Goal: Download file/media

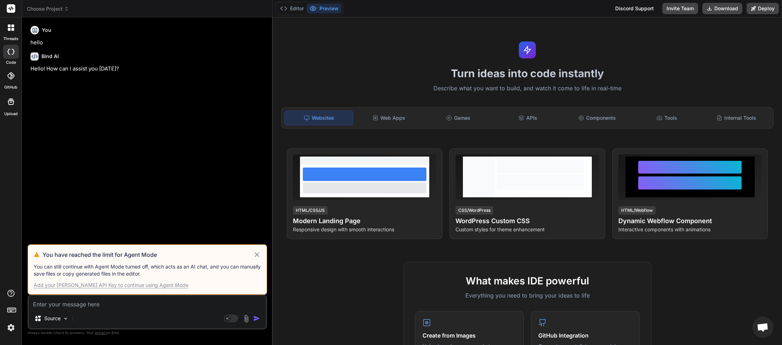
scroll to position [199, 0]
click at [67, 10] on icon at bounding box center [66, 8] width 5 height 5
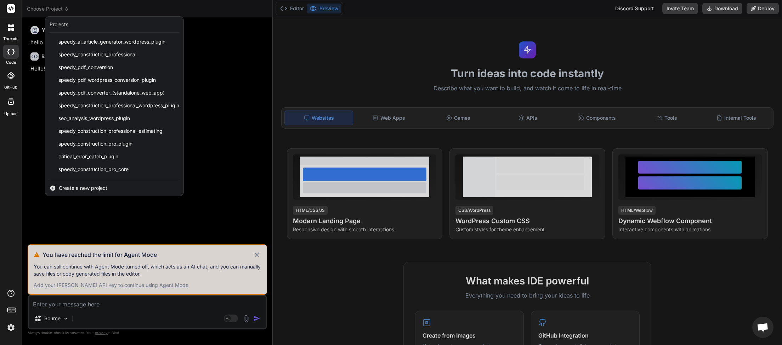
scroll to position [177, 0]
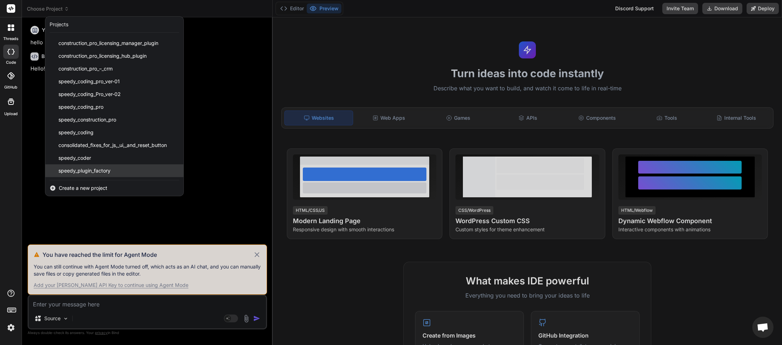
click at [108, 166] on div "speedy_plugin_factory" at bounding box center [114, 170] width 138 height 13
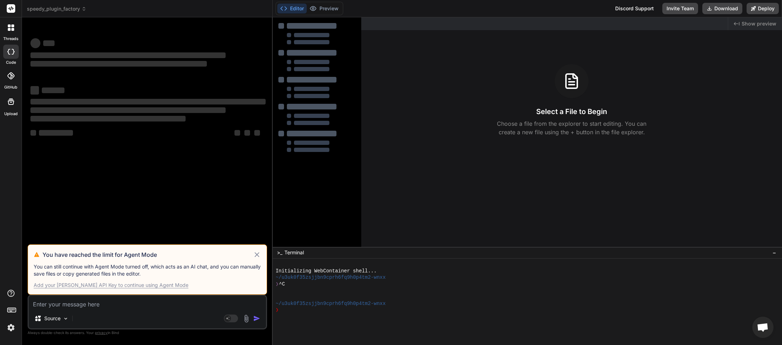
click at [258, 256] on icon at bounding box center [257, 254] width 5 height 5
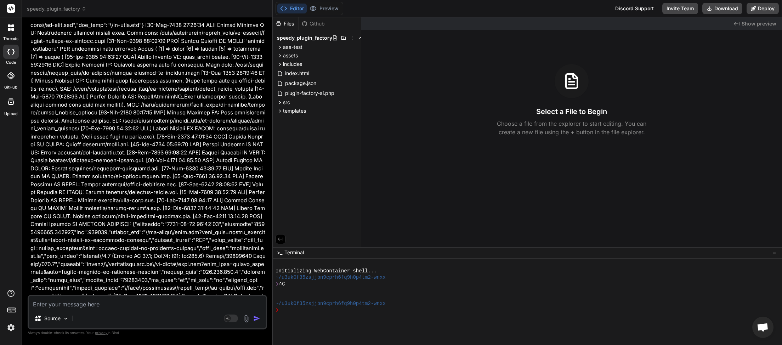
type textarea "x"
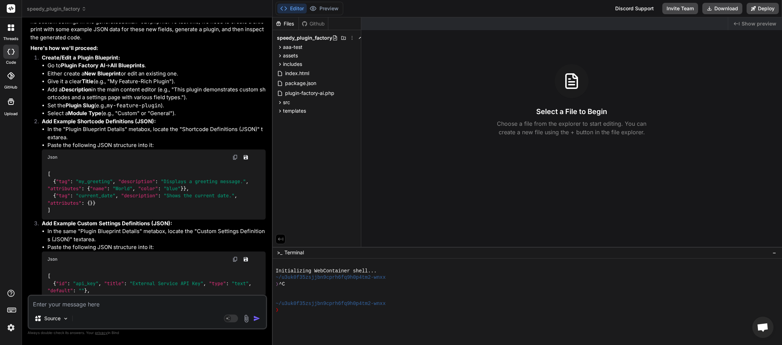
scroll to position [6146, 0]
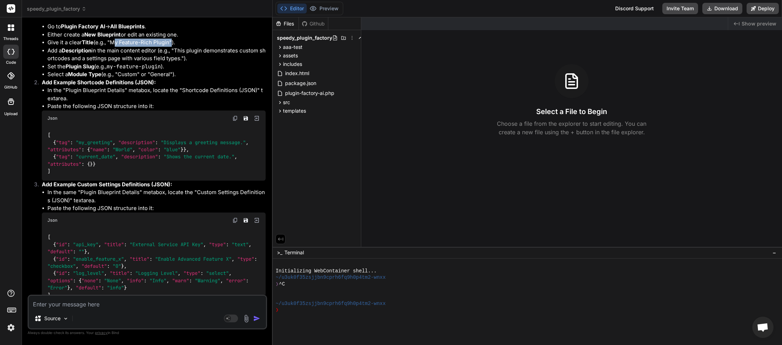
drag, startPoint x: 112, startPoint y: 65, endPoint x: 172, endPoint y: 68, distance: 59.9
click at [172, 47] on li "Give it a clear Title (e.g., "My Feature-Rich Plugin")." at bounding box center [156, 43] width 218 height 8
copy li "My Feature-Rich Plugin"
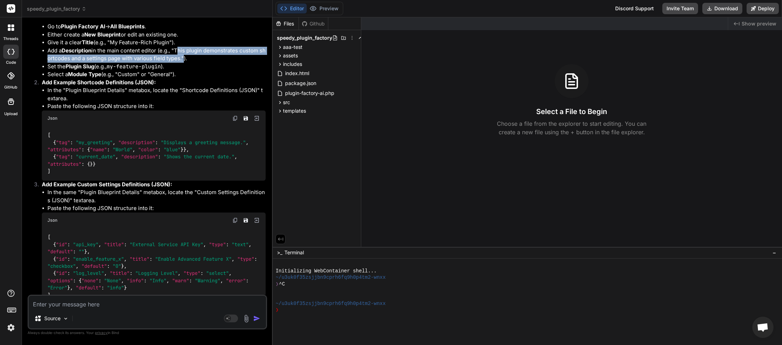
drag, startPoint x: 177, startPoint y: 73, endPoint x: 186, endPoint y: 83, distance: 13.6
click at [186, 63] on li "Add a Description in the main content editor (e.g., "This plugin demonstrates c…" at bounding box center [156, 55] width 218 height 16
copy li "This plugin demonstrates custom shortcodes and a settings page with various fie…"
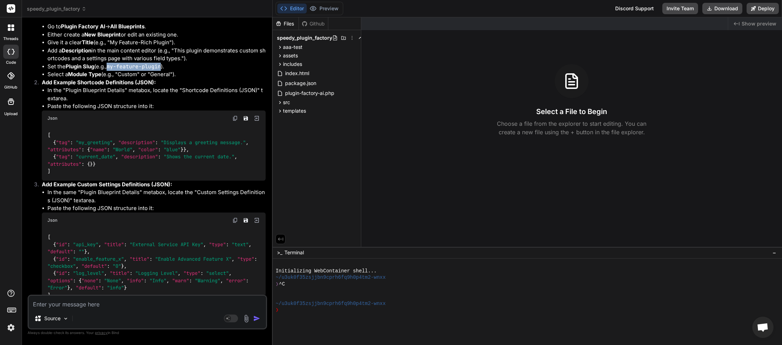
drag, startPoint x: 112, startPoint y: 92, endPoint x: 165, endPoint y: 91, distance: 52.4
click at [161, 70] on code "my-feature-plugin" at bounding box center [134, 66] width 54 height 7
copy code "my-feature-plugin"
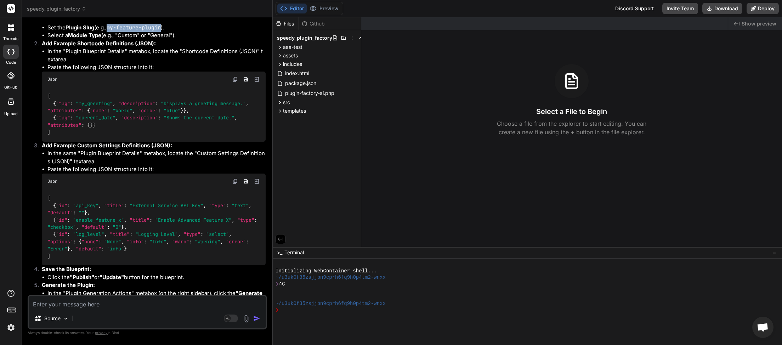
click at [234, 82] on img at bounding box center [235, 79] width 6 height 6
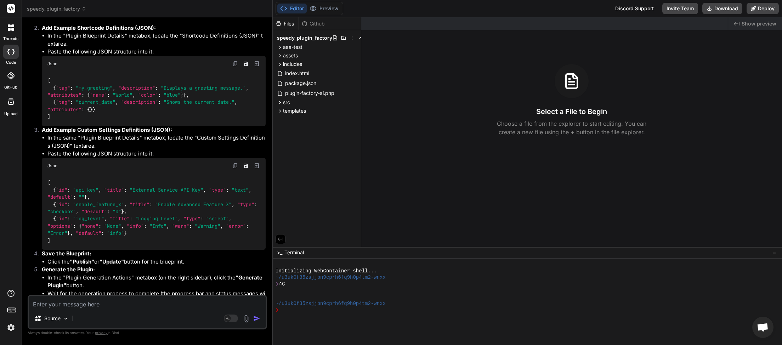
scroll to position [6224, 0]
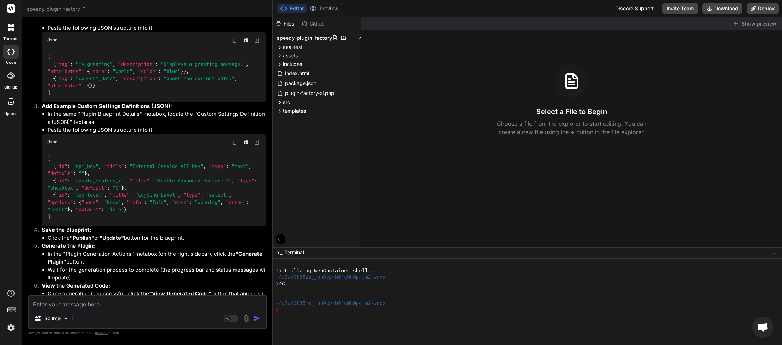
click at [236, 145] on img at bounding box center [235, 142] width 6 height 6
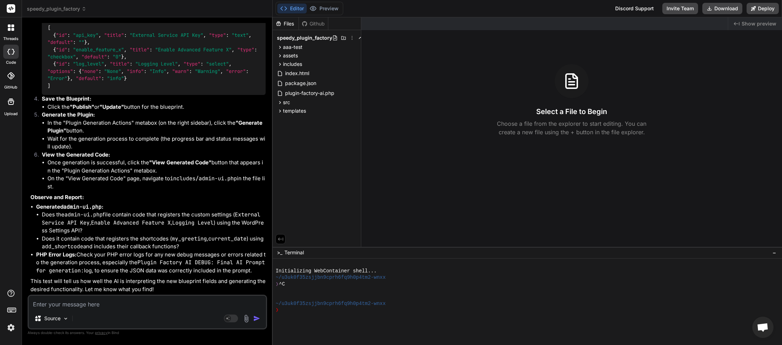
scroll to position [6380, 0]
paste textarea "<?php /** * Admin UI functions and settings. */ // Register settings add_action…"
type textarea "<?php /** * Admin UI functions and settings. */ // Register settings add_action…"
type textarea "x"
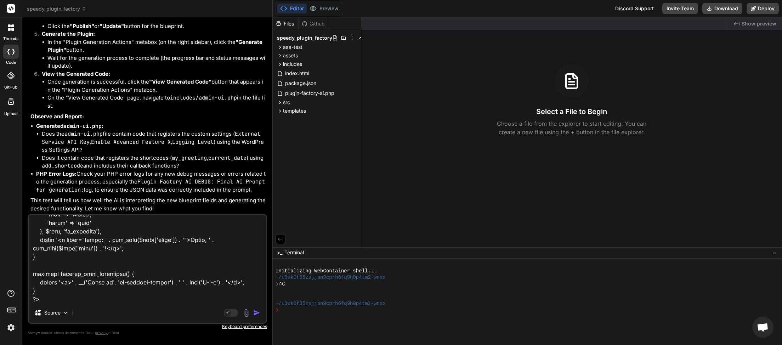
scroll to position [6461, 0]
type textarea "<?php /** * Admin UI functions and settings. */ // Register settings add_action…"
type textarea "x"
type textarea "<?php /** * Admin UI functions and settings. */ // Register settings add_action…"
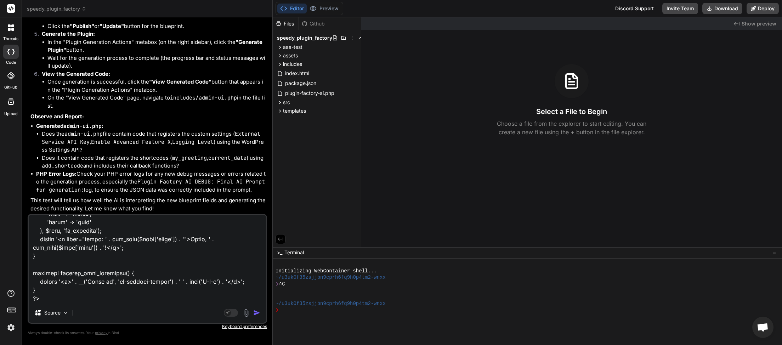
type textarea "x"
paste textarea "[[DATE] 07:38:39 UTC] Plugin Factory AI: Released process lock on shutdown. Loc…"
type textarea "<?php /** * Admin UI functions and settings. */ // Register settings add_action…"
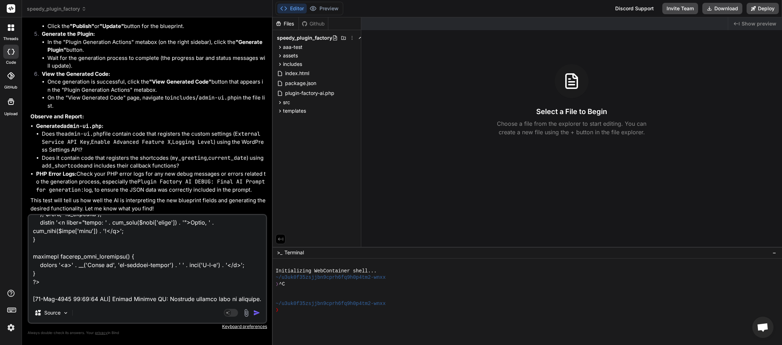
scroll to position [14106, 0]
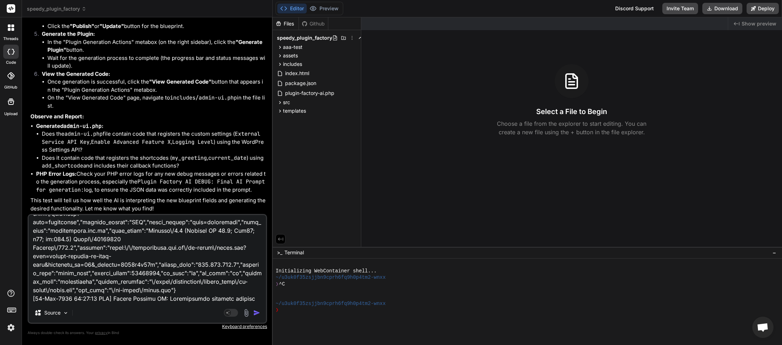
type textarea "x"
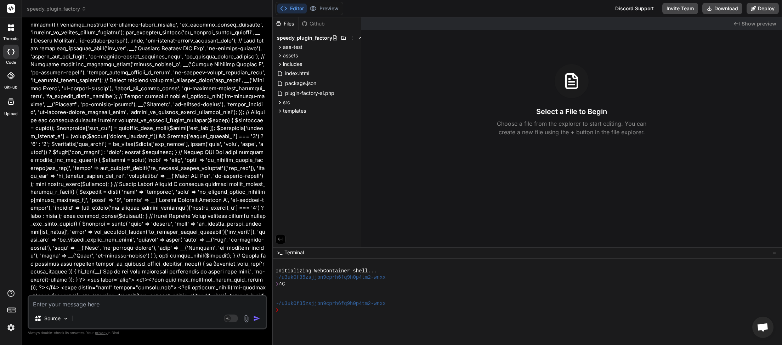
scroll to position [6653, 0]
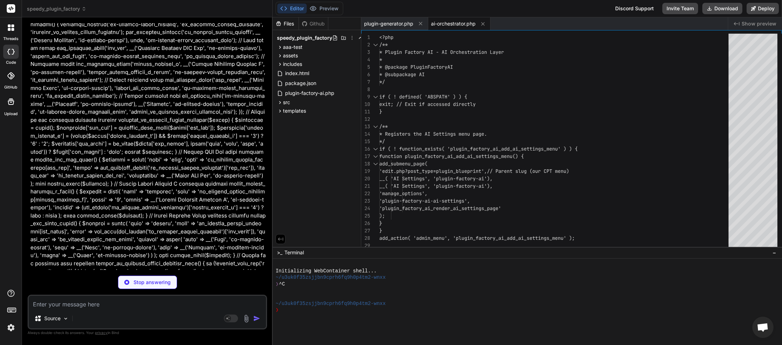
type textarea "x"
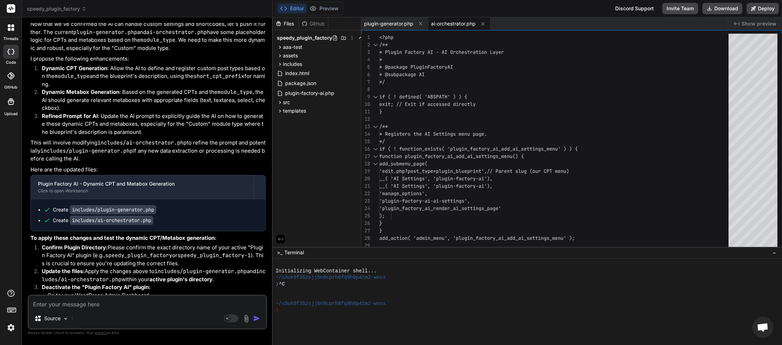
scroll to position [14430, 0]
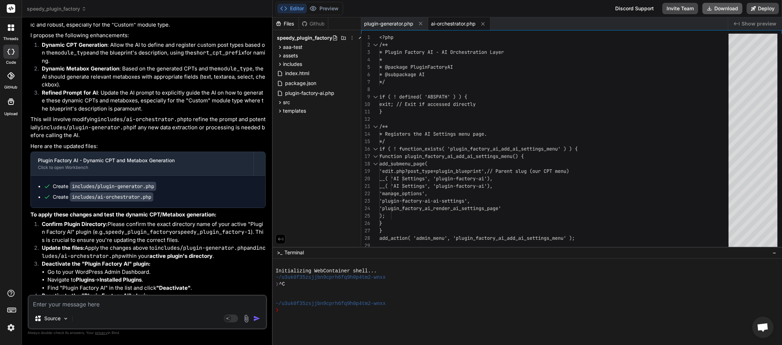
click at [727, 6] on button "Download" at bounding box center [722, 8] width 40 height 11
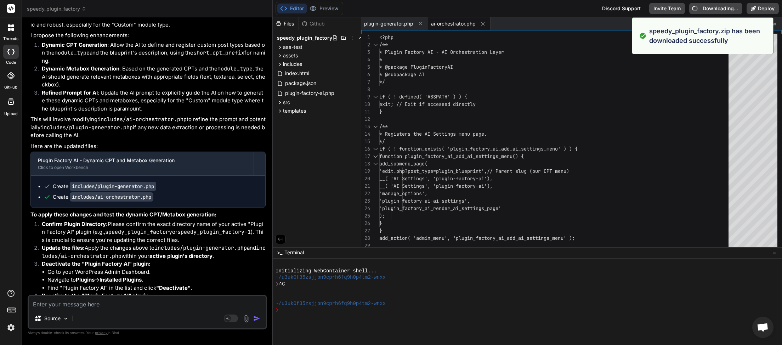
type textarea "x"
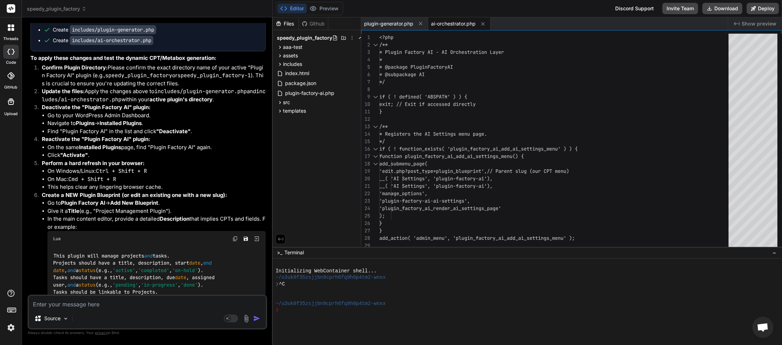
scroll to position [14626, 0]
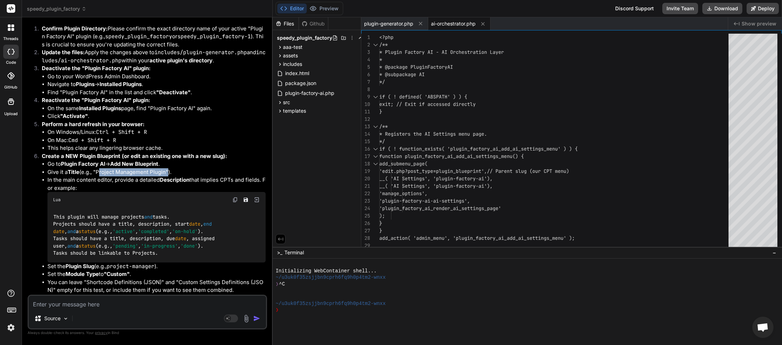
drag, startPoint x: 99, startPoint y: 180, endPoint x: 168, endPoint y: 179, distance: 69.0
click at [168, 176] on li "Give it a Title (e.g., "Project Management Plugin")." at bounding box center [156, 172] width 218 height 8
copy li "Project Management Plugin"
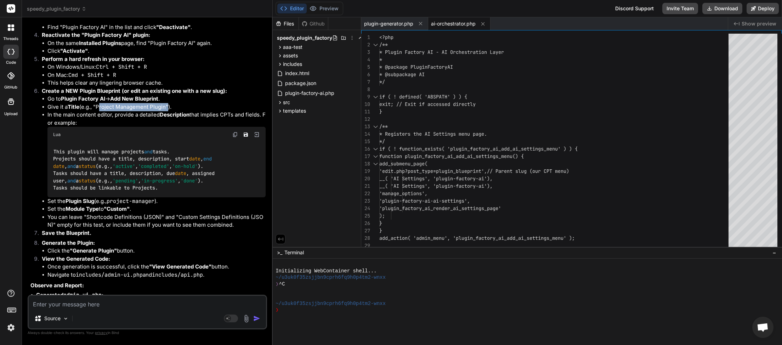
scroll to position [14704, 0]
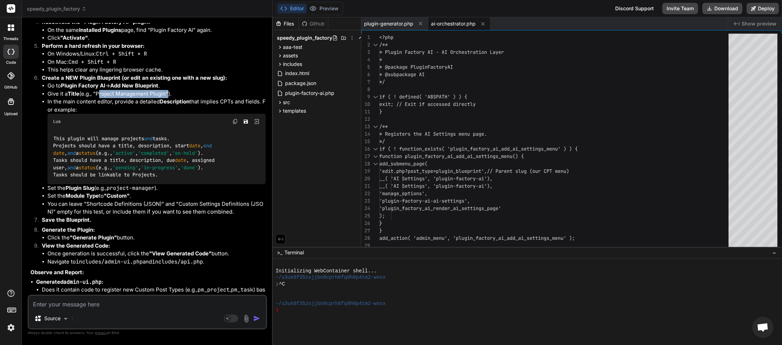
click at [234, 124] on img at bounding box center [235, 122] width 6 height 6
drag, startPoint x: 112, startPoint y: 196, endPoint x: 158, endPoint y: 196, distance: 46.4
click at [154, 192] on code "project-manager" at bounding box center [131, 187] width 48 height 7
copy code "project-manager"
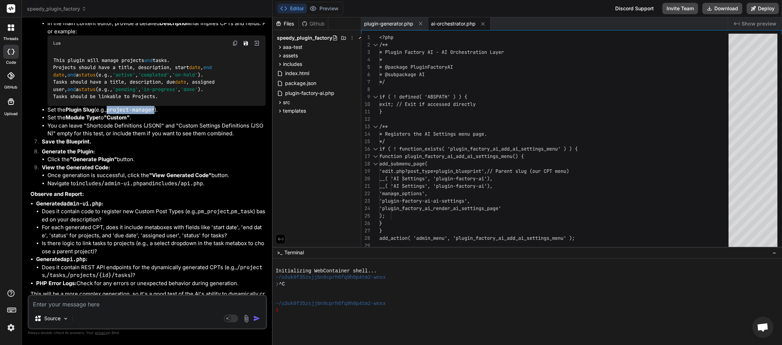
scroll to position [14804, 0]
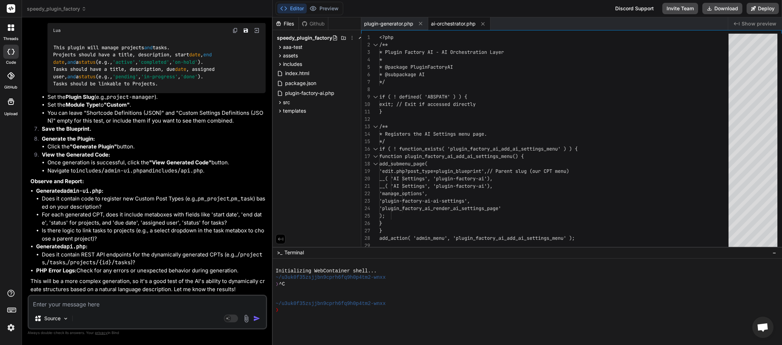
click at [55, 301] on textarea at bounding box center [147, 302] width 237 height 13
type textarea "I"
type textarea "x"
type textarea "I"
type textarea "x"
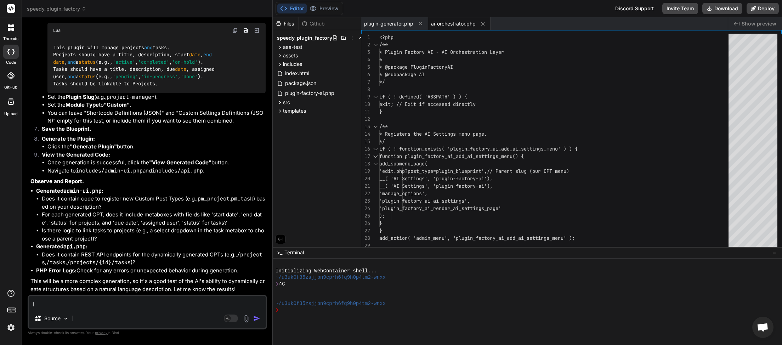
type textarea "I w"
type textarea "x"
type textarea "I wi"
type textarea "x"
type textarea "I wil"
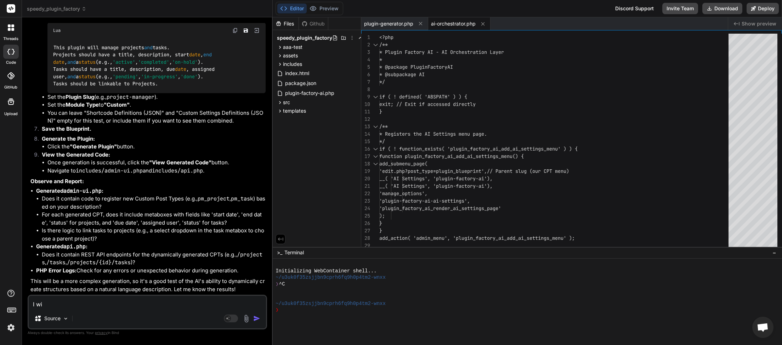
type textarea "x"
type textarea "I will"
type textarea "x"
type textarea "I will"
type textarea "x"
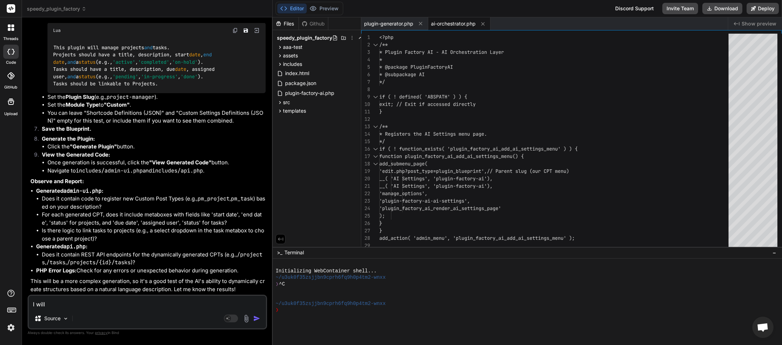
type textarea "I will p"
type textarea "x"
type textarea "I will po"
type textarea "x"
type textarea "I will pos"
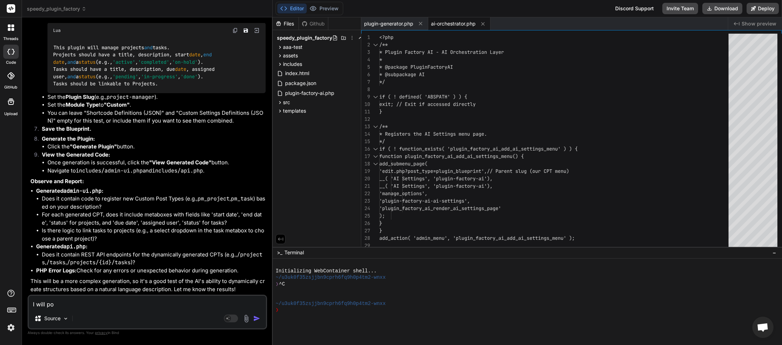
type textarea "x"
type textarea "I will post"
type textarea "x"
type textarea "I will post"
type textarea "x"
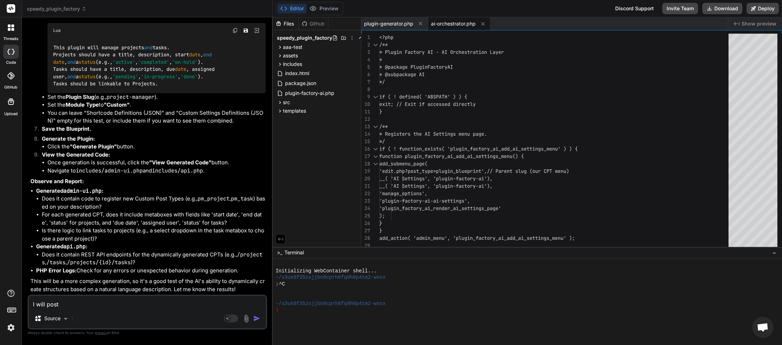
type textarea "I will post e"
type textarea "x"
type textarea "I will post ea"
type textarea "x"
type textarea "I will post eac"
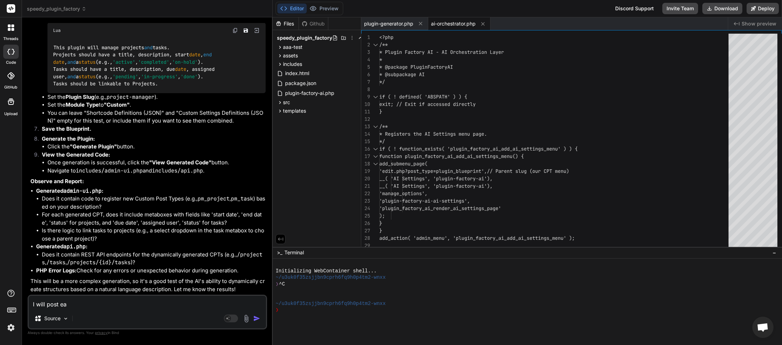
type textarea "x"
type textarea "I will post each"
type textarea "x"
type textarea "I will post each"
type textarea "x"
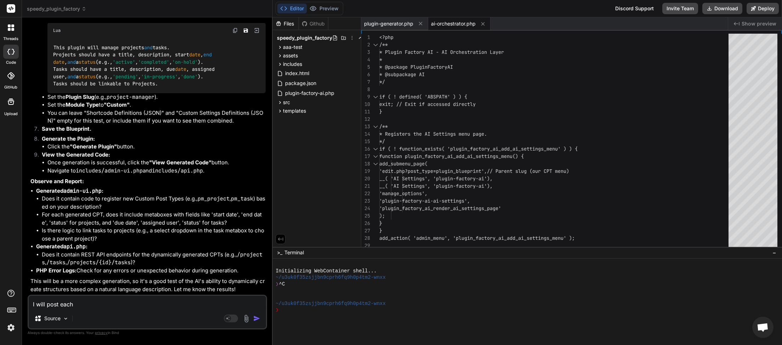
type textarea "I will post each o"
type textarea "x"
type textarea "I will post each of"
type textarea "x"
type textarea "I will post each of"
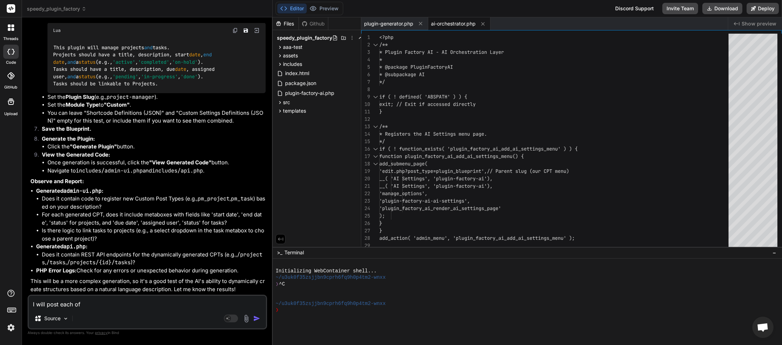
type textarea "x"
type textarea "I will post each of y"
type textarea "x"
type textarea "I will post each of yo"
type textarea "x"
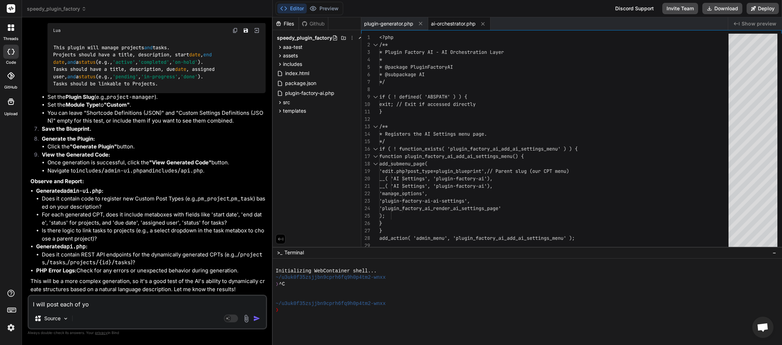
type textarea "I will post each of you"
type textarea "x"
type textarea "I will post each of your"
type textarea "x"
type textarea "I will post each of your"
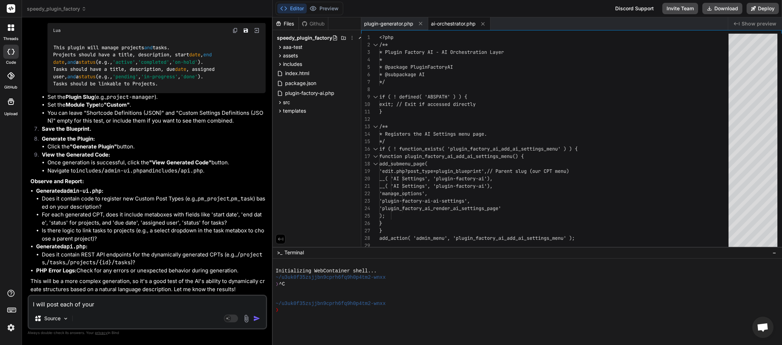
type textarea "x"
type textarea "I will post each of your r"
type textarea "x"
type textarea "I will post each of your re"
type textarea "x"
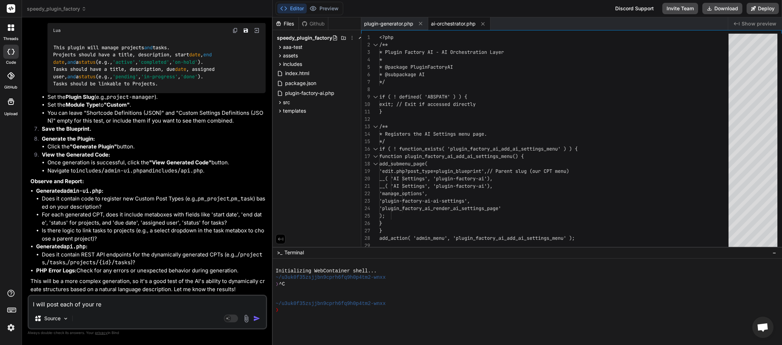
type textarea "I will post each of your rea"
type textarea "x"
type textarea "I will post each of your re"
type textarea "x"
type textarea "I will post each of your req"
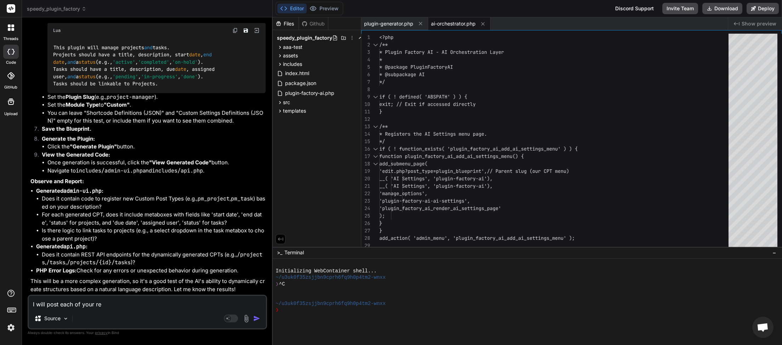
type textarea "x"
type textarea "I will post each of your requ"
type textarea "x"
type textarea "I will post each of your reque"
type textarea "x"
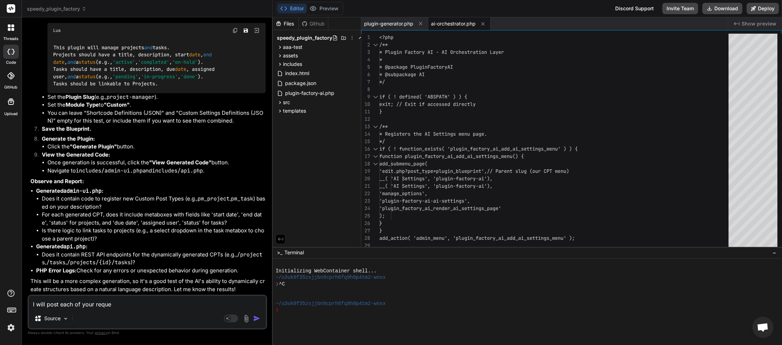
type textarea "I will post each of your reques"
type textarea "x"
type textarea "I will post each of your request"
type textarea "x"
type textarea "I will post each of your requeste"
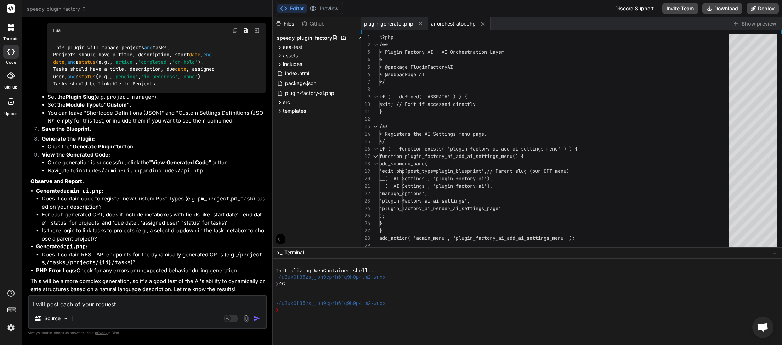
type textarea "x"
type textarea "I will post each of your requested"
type textarea "x"
type textarea "I will post each of your requested"
type textarea "x"
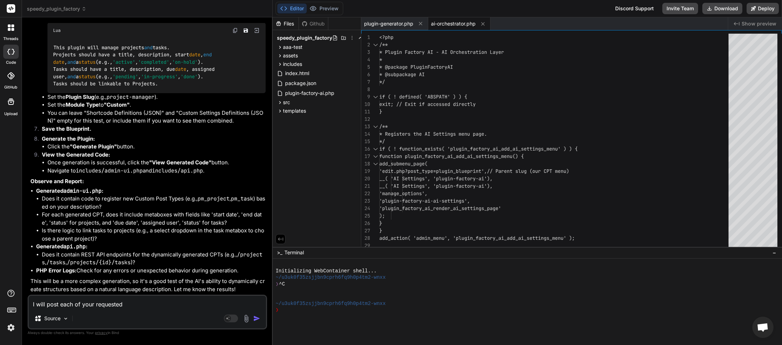
type textarea "I will post each of your requested f"
type textarea "x"
type textarea "I will post each of your requested fi"
type textarea "x"
type textarea "I will post each of your requested fil"
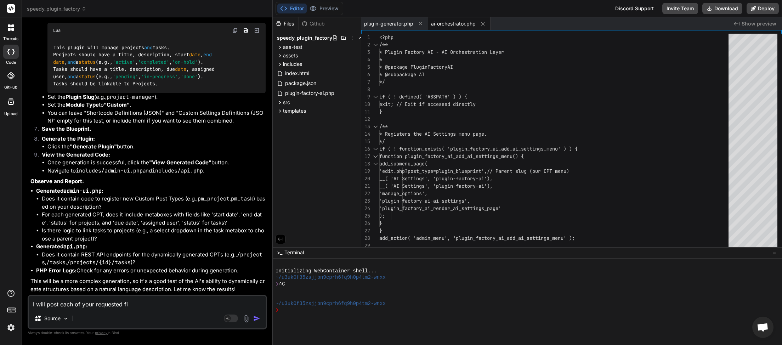
type textarea "x"
type textarea "I will post each of your requested file"
type textarea "x"
type textarea "I will post each of your requested files"
type textarea "x"
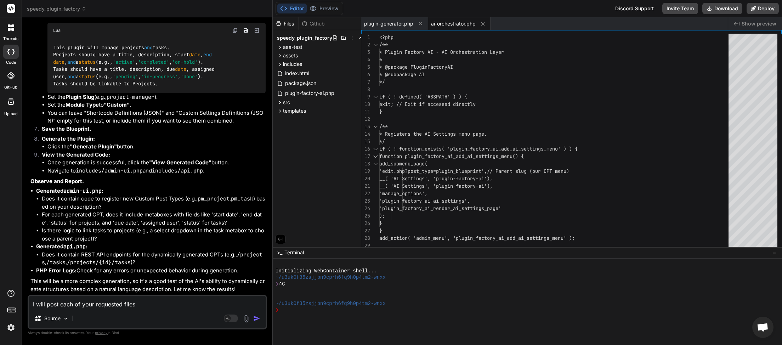
type textarea "I will post each of your requested files"
type textarea "x"
type textarea "I will post each of your requested files d"
type textarea "x"
type textarea "I will post each of your requested files"
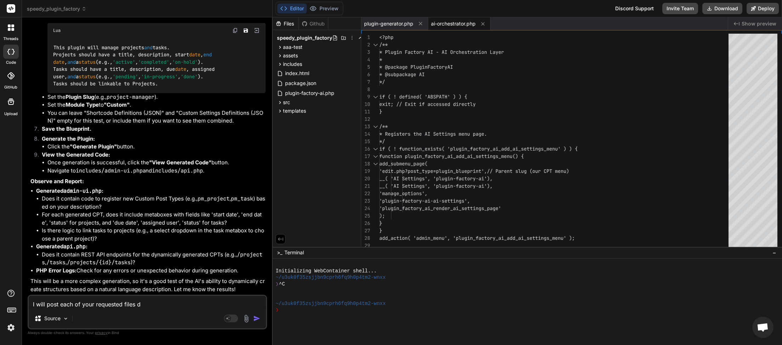
type textarea "x"
type textarea "I will post each of your requested files s"
type textarea "x"
type textarea "I will post each of your requested files se"
type textarea "x"
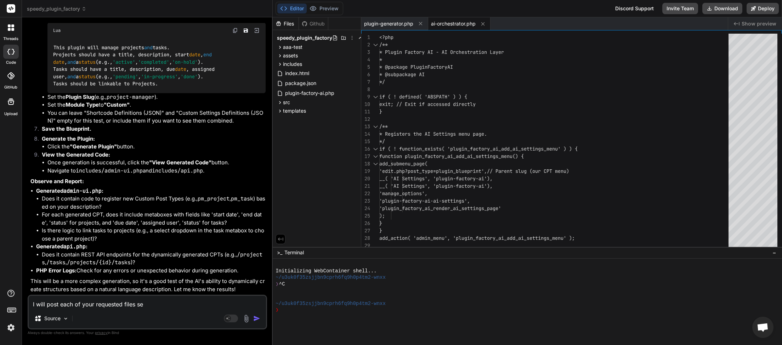
type textarea "I will post each of your requested files sep"
type textarea "x"
type textarea "I will post each of your requested files [PERSON_NAME]"
type textarea "x"
type textarea "I will post each of your requested files sepee"
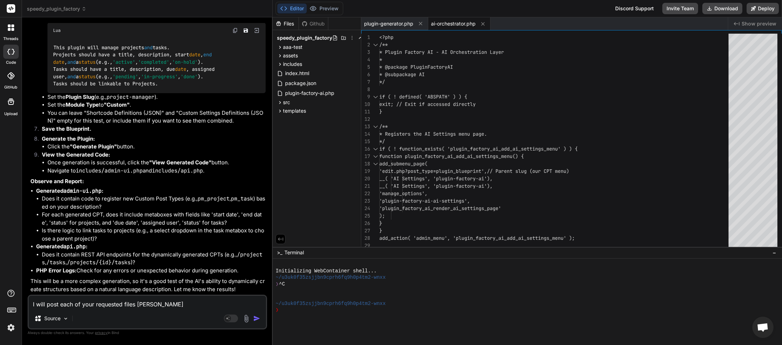
type textarea "x"
type textarea "I will post each of your requested files sepeer"
type textarea "x"
type textarea "I will post each of your requested files sepeera"
type textarea "x"
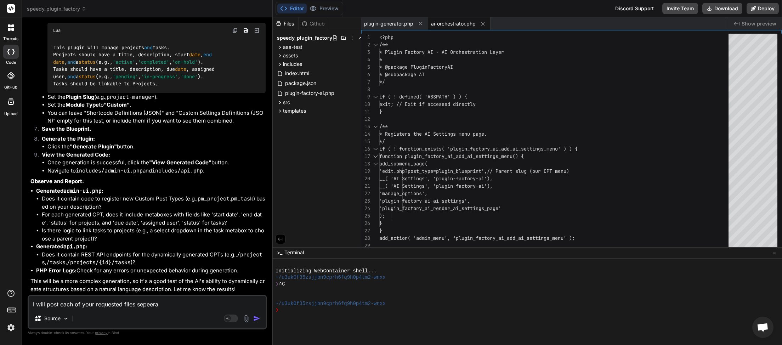
type textarea "I will post each of your requested files sepeerat"
type textarea "x"
type textarea "I will post each of your requested files sepeerate"
type textarea "x"
type textarea "I will post each of your requested files sepeeratel"
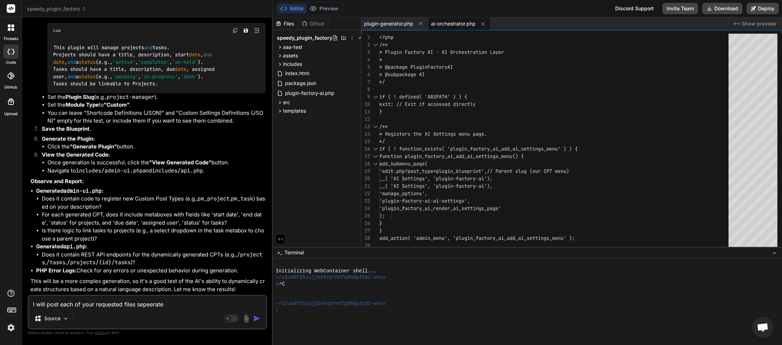
type textarea "x"
type textarea "I will post each of your requested files sepeerately"
type textarea "x"
type textarea "I will post each of your requested files sepeerately"
type textarea "x"
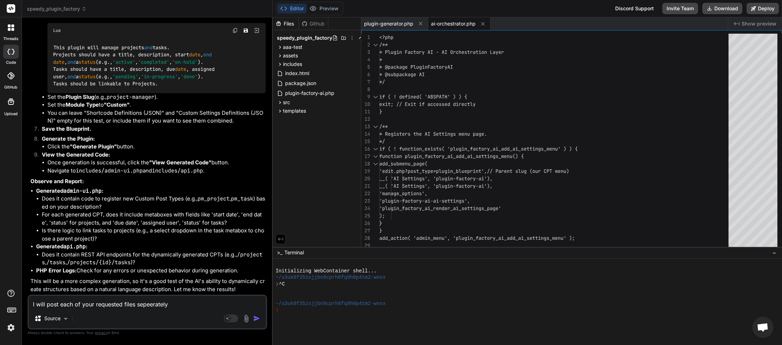
type textarea "I will post each of your requested files separately"
type textarea "x"
type textarea "I will post each of your requested files separately"
type textarea "x"
type textarea "I will post each of your requested files separately t"
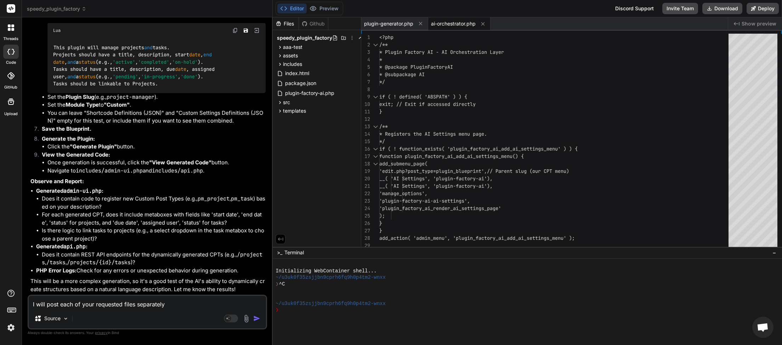
type textarea "x"
type textarea "I will post each of your requested files separately to"
type textarea "x"
type textarea "I will post each of your requested files separately to"
type textarea "x"
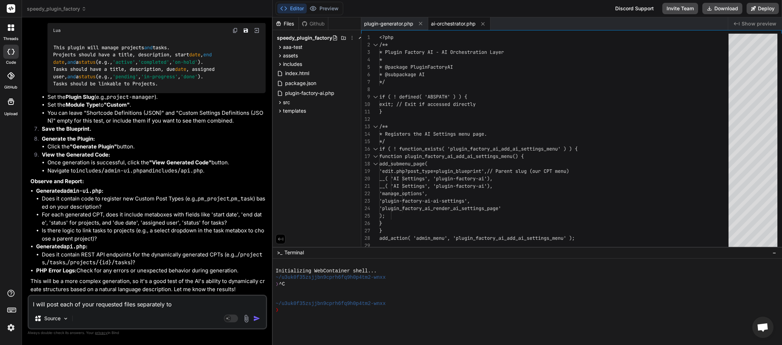
type textarea "I will post each of your requested files separately to h"
type textarea "x"
type textarea "I will post each of your requested files separately to"
type textarea "x"
type textarea "I will post each of your requested files separately to k"
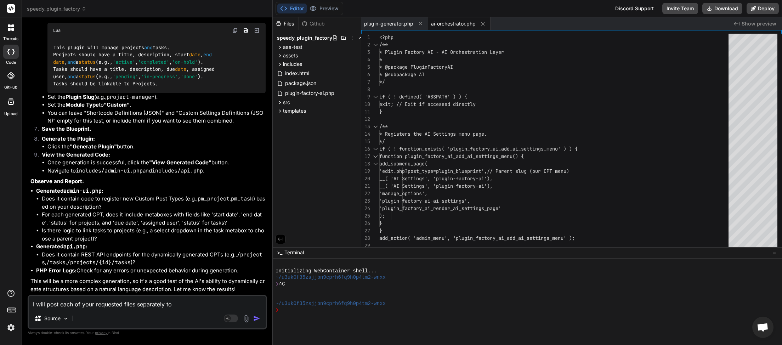
type textarea "x"
type textarea "I will post each of your requested files separately to ke"
type textarea "x"
type textarea "I will post each of your requested files separately to [PERSON_NAME]"
type textarea "x"
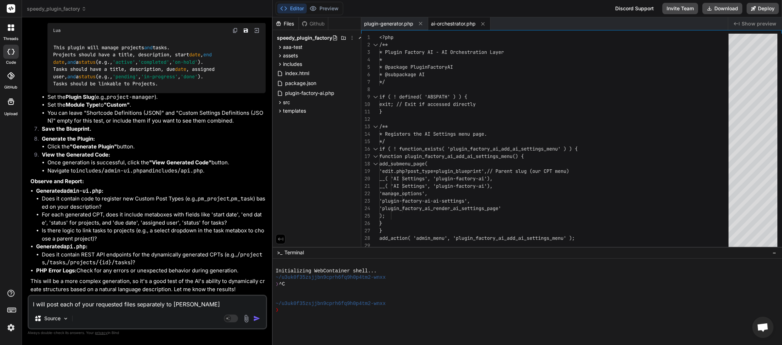
type textarea "I will post each of your requested files separately to keep"
type textarea "x"
type textarea "I will post each of your requested files separately to keep"
type textarea "x"
type textarea "I will post each of your requested files separately to keep t"
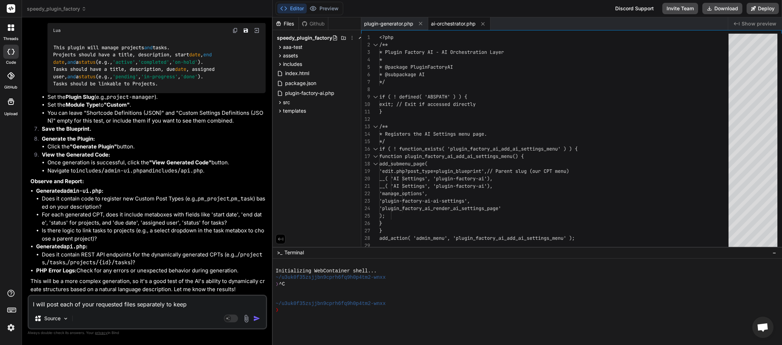
type textarea "x"
type textarea "I will post each of your requested files separately to keep th"
type textarea "x"
type textarea "I will post each of your requested files separately to keep the"
type textarea "x"
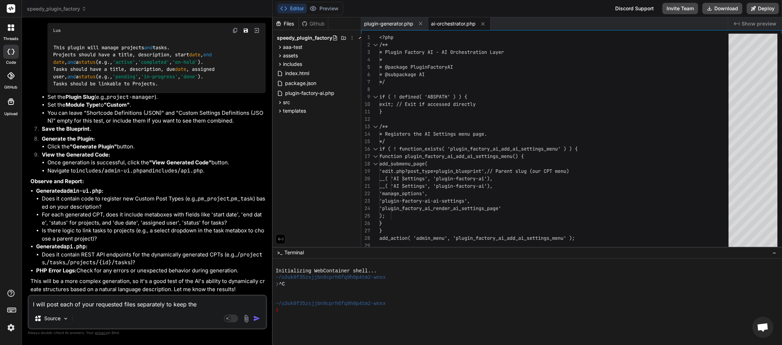
type textarea "I will post each of your requested files separately to keep the"
type textarea "x"
type textarea "I will post each of your requested files separately to keep the p"
type textarea "x"
type textarea "I will post each of your requested files separately to keep the po"
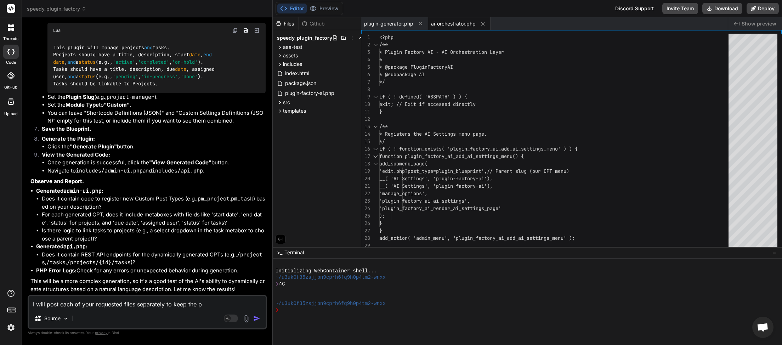
type textarea "x"
type textarea "I will post each of your requested files separately to keep the pos"
type textarea "x"
type textarea "I will post each of your requested files separately to keep the post"
type textarea "x"
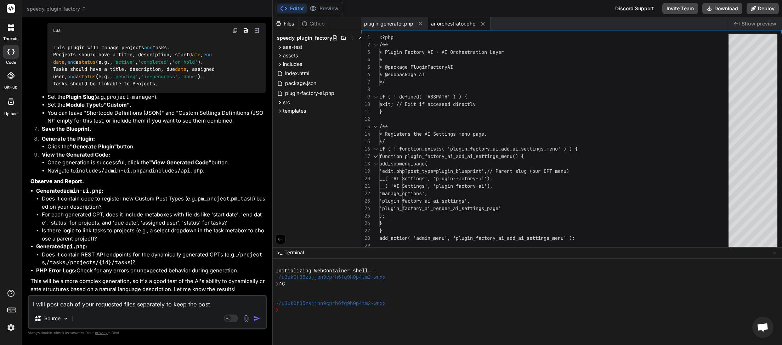
type textarea "I will post each of your requested files separately to keep the post"
type textarea "x"
type textarea "I will post each of your requested files separately to keep the post s"
type textarea "x"
type textarea "I will post each of your requested files separately to keep the post si"
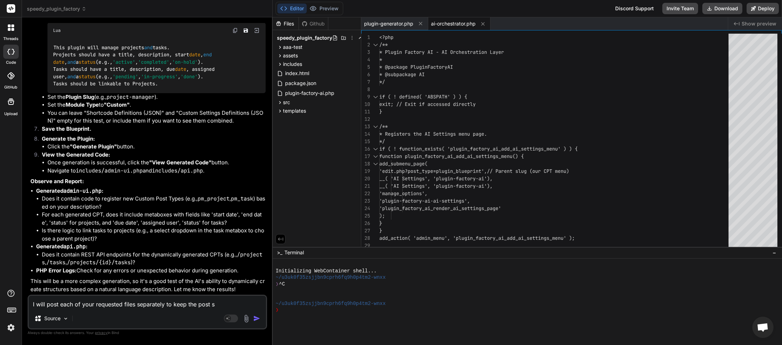
type textarea "x"
type textarea "I will post each of your requested files separately to keep the post siz"
type textarea "x"
type textarea "I will post each of your requested files separately to keep the post size"
type textarea "x"
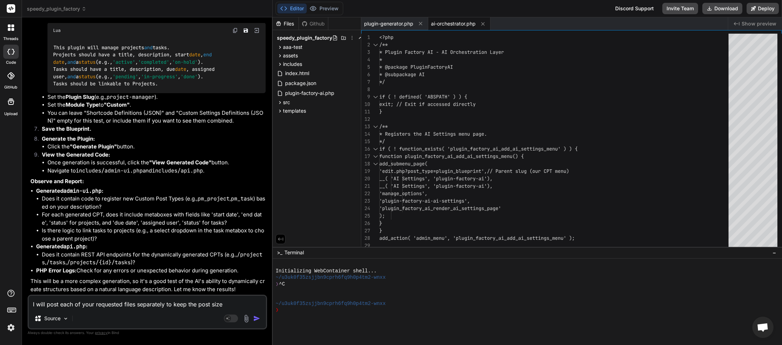
type textarea "I will post each of your requested files separately to keep the post size"
type textarea "x"
type textarea "I will post each of your requested files separately to keep the post size d"
type textarea "x"
type textarea "I will post each of your requested files separately to keep the post size do"
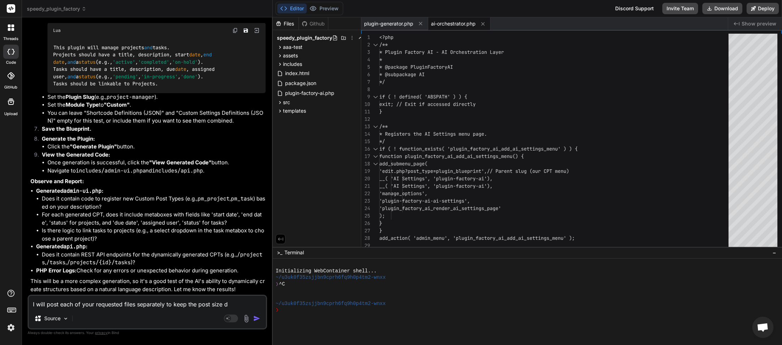
type textarea "x"
type textarea "I will post each of your requested files separately to keep the post size dow"
type textarea "x"
type textarea "I will post each of your requested files separately to keep the post size down"
type textarea "x"
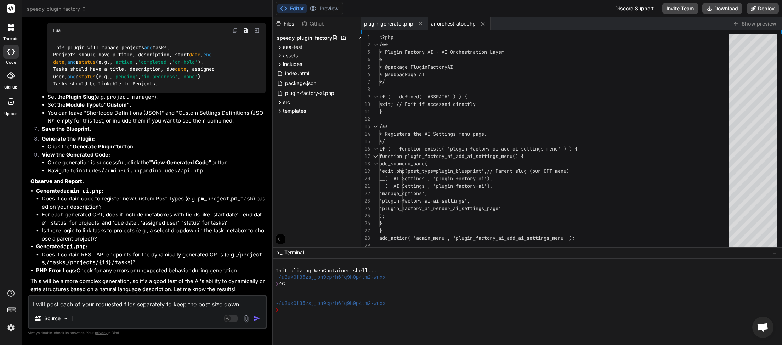
type textarea "I will post each of your requested files separately to keep the post size down."
type textarea "x"
type textarea "I will post each of your requested files separately to keep the post size down."
type textarea "x"
type textarea "I will post each of your requested files separately to keep the post size down.…"
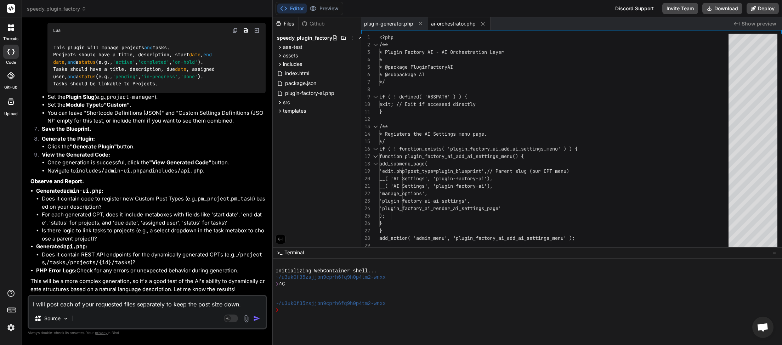
type textarea "x"
type textarea "I will post each of your requested files separately to keep the post size down.…"
type textarea "x"
type textarea "I will post each of your requested files separately to keep the post size down.…"
type textarea "x"
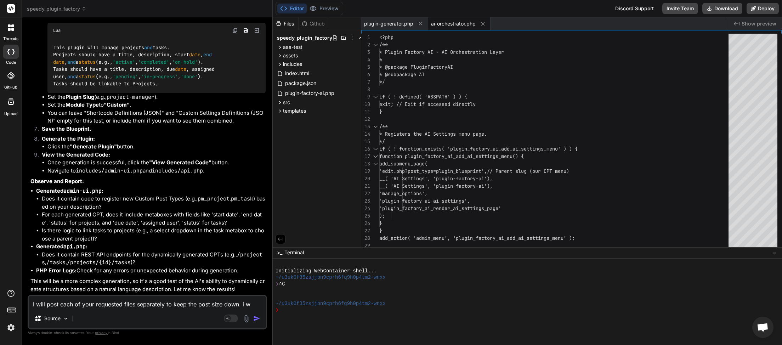
type textarea "I will post each of your requested files separately to keep the post size down.…"
type textarea "x"
type textarea "I will post each of your requested files separately to keep the post size down.…"
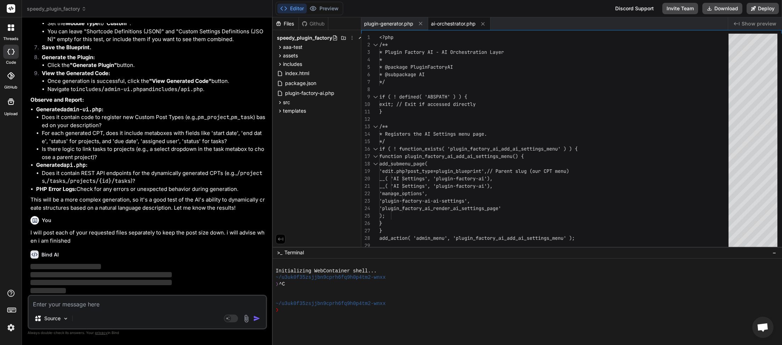
scroll to position [14885, 0]
paste textarea "<?php // Admin UI and Settings add_action('admin_menu', 'project_manager_admin_…"
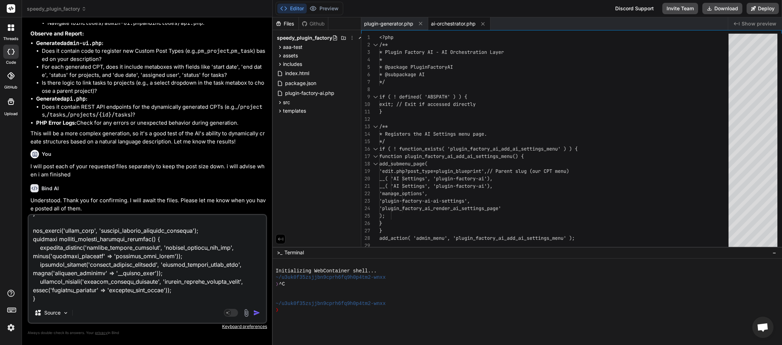
scroll to position [14952, 0]
click at [256, 314] on img "button" at bounding box center [256, 312] width 7 height 7
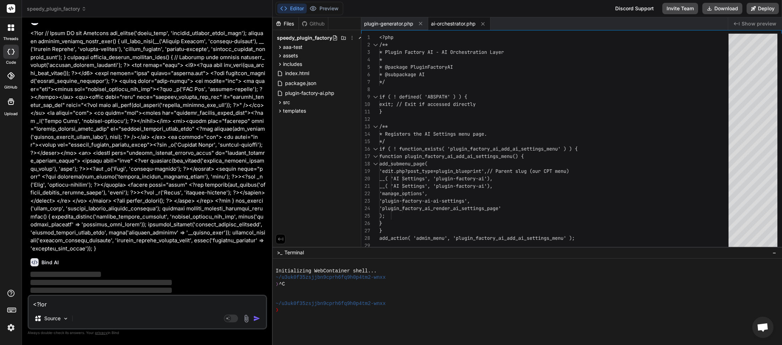
scroll to position [15143, 0]
paste textarea "REST API Endpoints add_action('rest_api_init', function () { // Define your RES…"
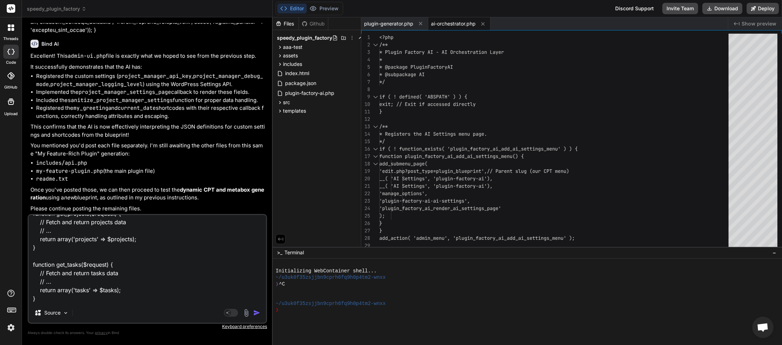
scroll to position [15372, 0]
click at [257, 315] on img "button" at bounding box center [256, 312] width 7 height 7
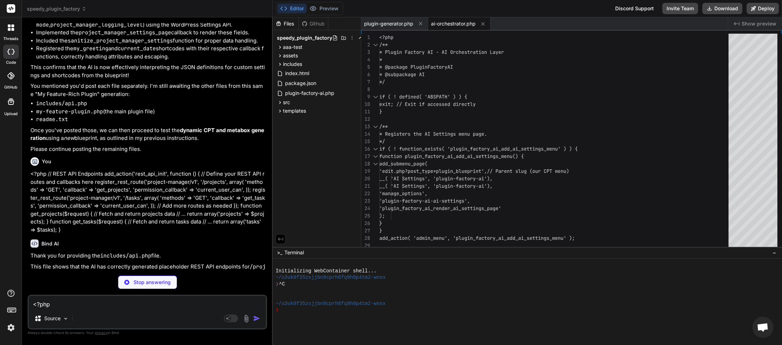
scroll to position [15481, 0]
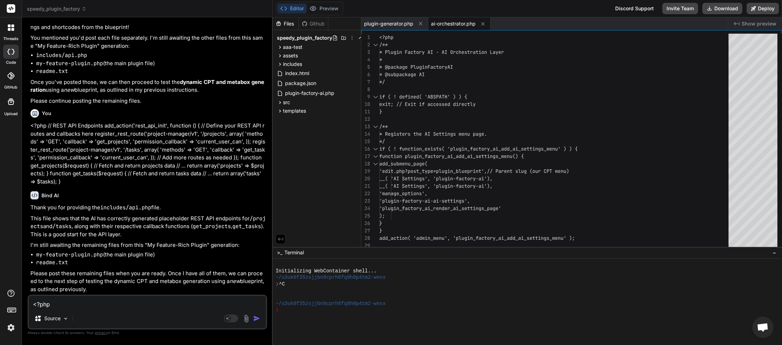
paste textarea "[[DATE] 07:49:55 UTC] Plugin Factory AI: Released process lock on shutdown. Loc…"
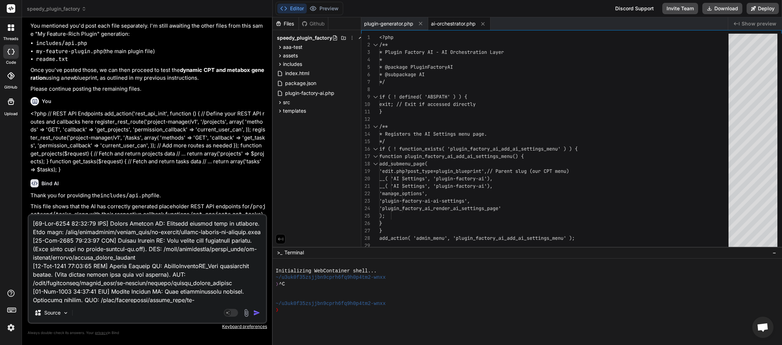
scroll to position [14488, 0]
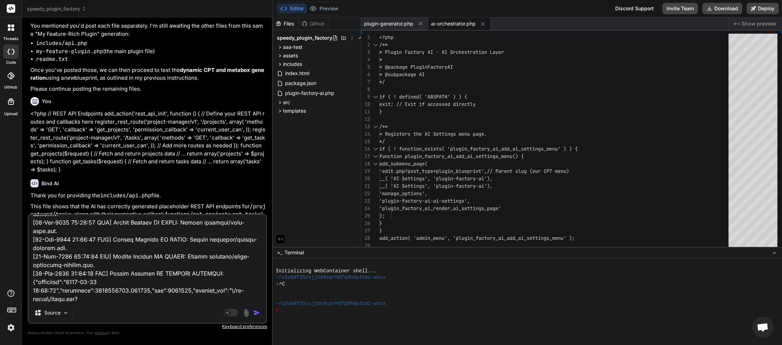
click at [255, 313] on img "button" at bounding box center [256, 312] width 7 height 7
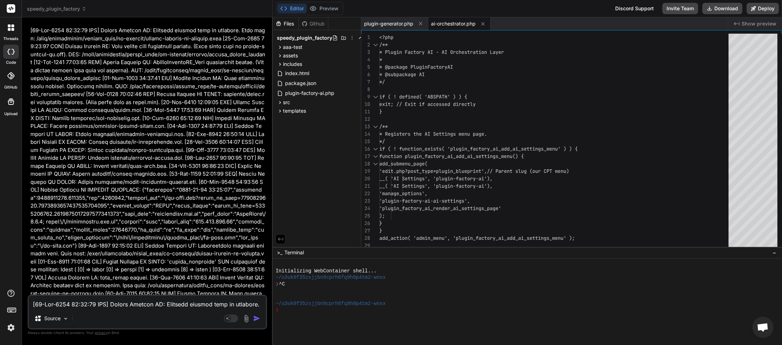
scroll to position [15753, 0]
paste textarea "=== Project Management Plugin === **Plugin Name:** Project Management Plugin **…"
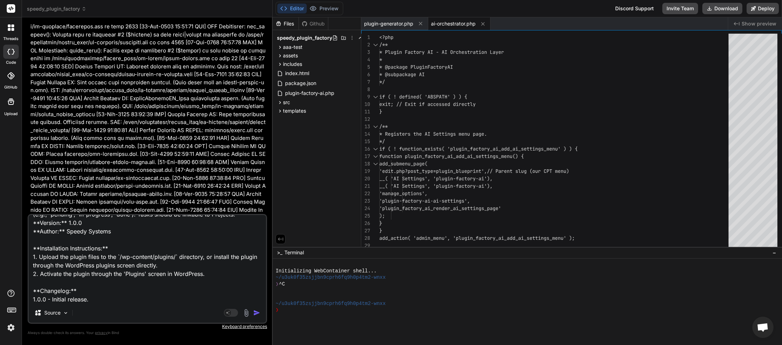
scroll to position [23788, 0]
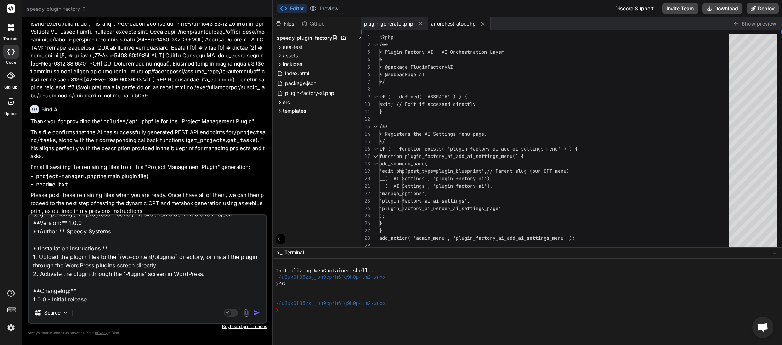
click at [257, 313] on img "button" at bounding box center [256, 312] width 7 height 7
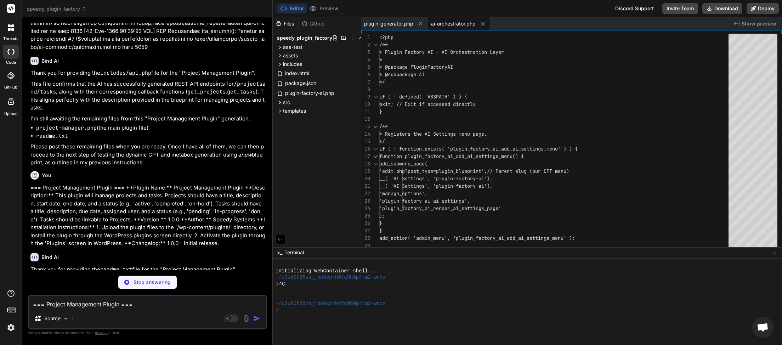
scroll to position [24127, 0]
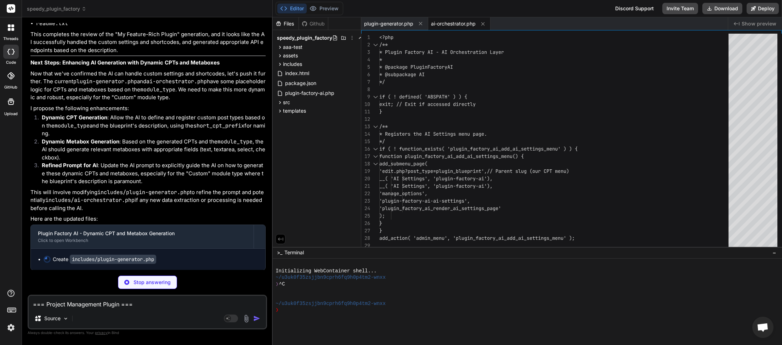
paste textarea "<?php /* Plugin Name: Project Management Plugin Description: This plugin will m…"
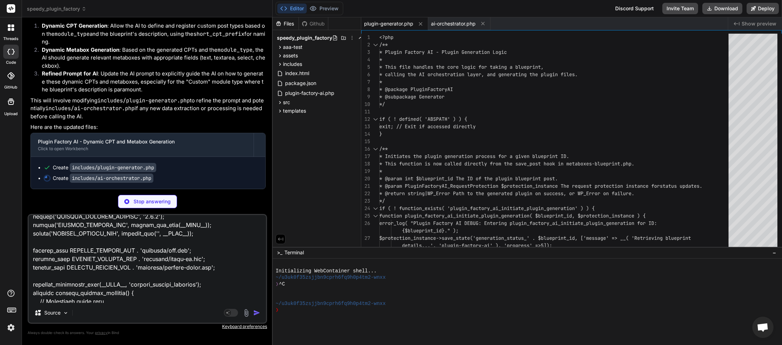
scroll to position [0, 0]
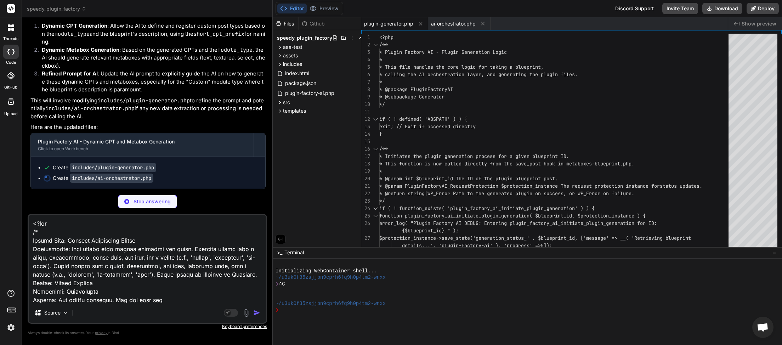
drag, startPoint x: 27, startPoint y: 284, endPoint x: 10, endPoint y: 188, distance: 97.4
click at [29, 215] on textarea at bounding box center [147, 259] width 237 height 88
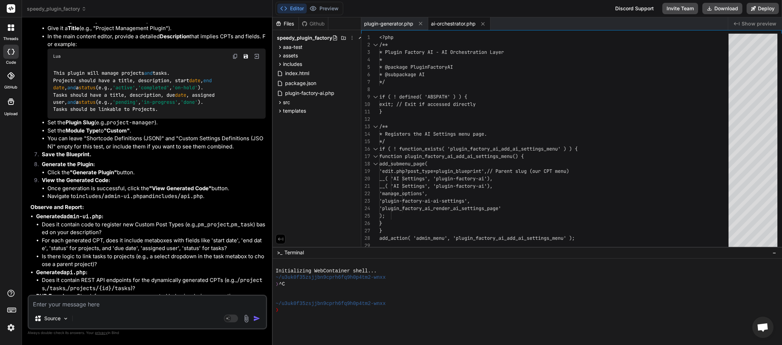
scroll to position [24567, 0]
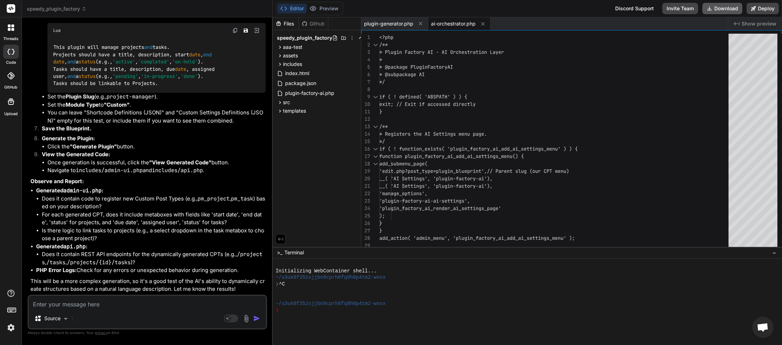
click at [723, 8] on button "Download" at bounding box center [722, 8] width 40 height 11
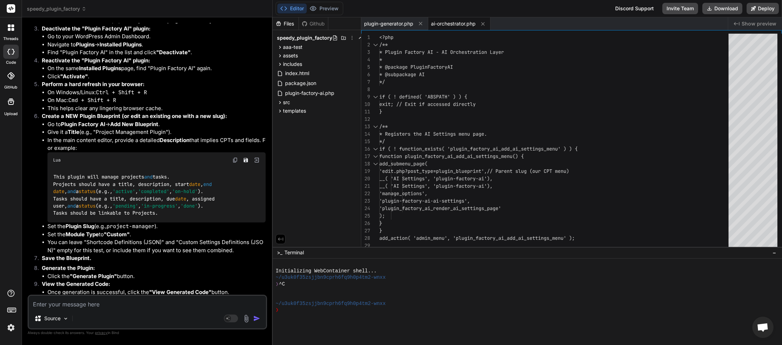
scroll to position [24450, 0]
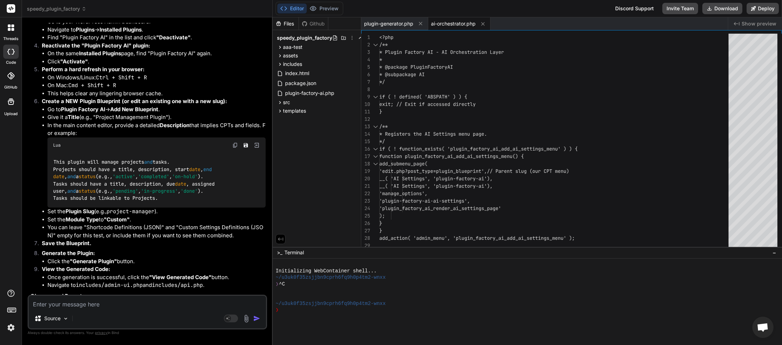
paste textarea "[[DATE] 07:55:38 UTC] Plugin Factory AI: Main plugin file processing started. (…"
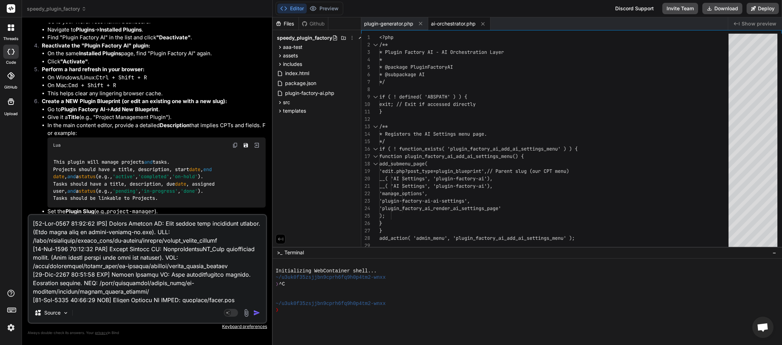
scroll to position [103, 0]
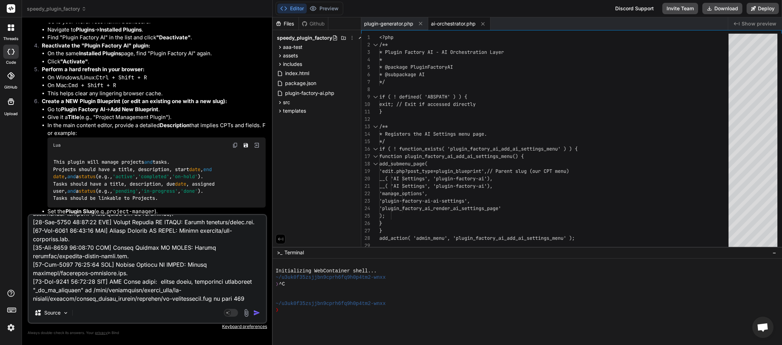
click at [258, 314] on img "button" at bounding box center [256, 312] width 7 height 7
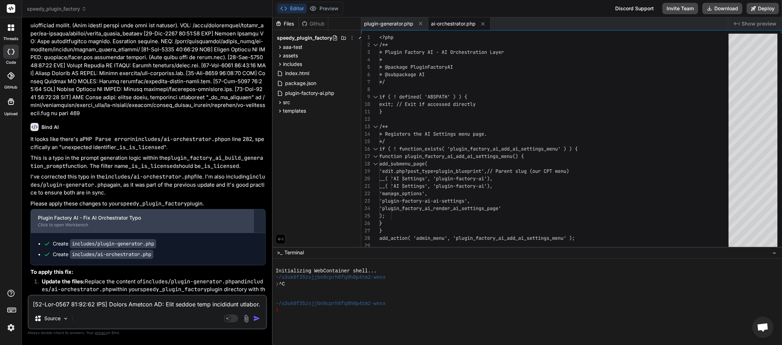
scroll to position [25004, 0]
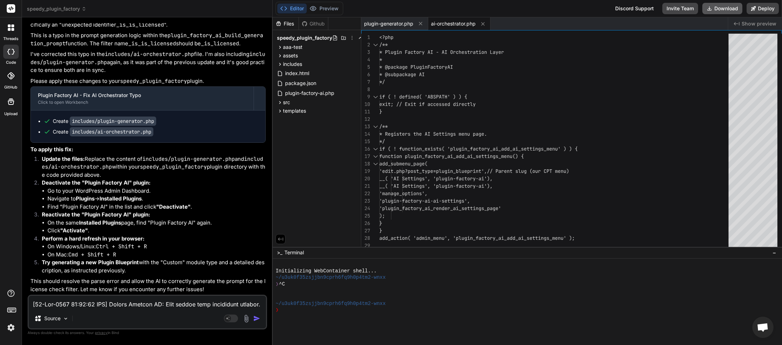
click at [722, 11] on button "Download" at bounding box center [722, 8] width 40 height 11
paste textarea "9:36 UTC] Plugin Factory AI: Main plugin file processing started. (Very first l…"
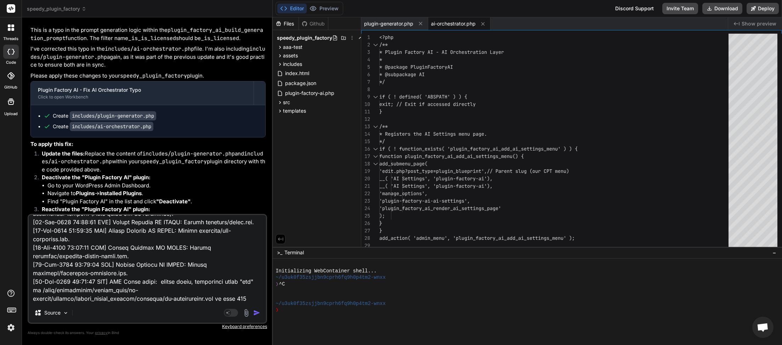
click at [254, 312] on img "button" at bounding box center [256, 312] width 7 height 7
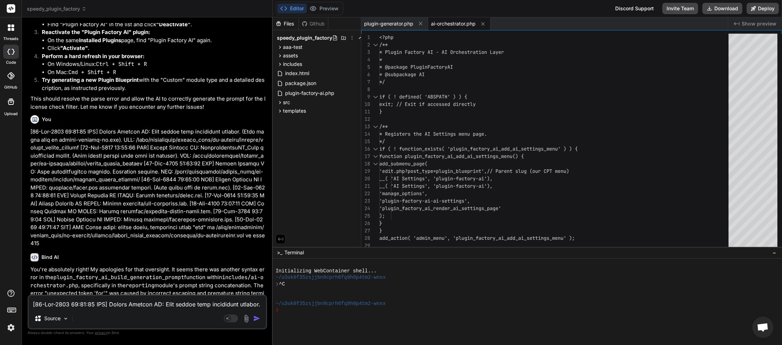
scroll to position [25431, 0]
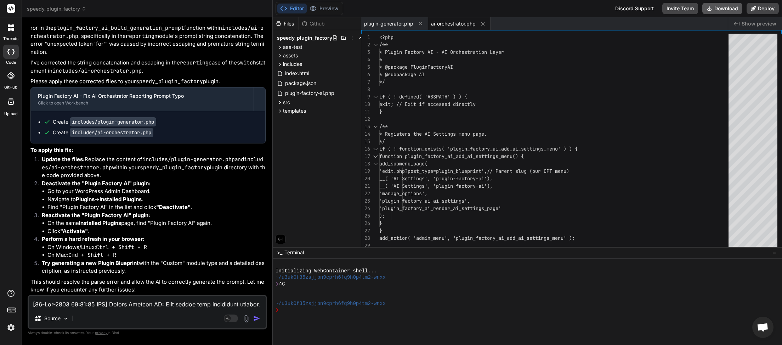
click at [714, 11] on button "Download" at bounding box center [722, 8] width 40 height 11
